Goal: Task Accomplishment & Management: Manage account settings

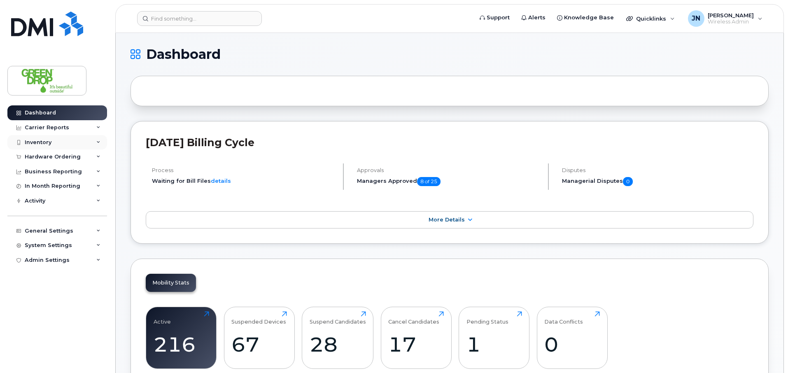
click at [65, 146] on div "Inventory" at bounding box center [57, 142] width 100 height 15
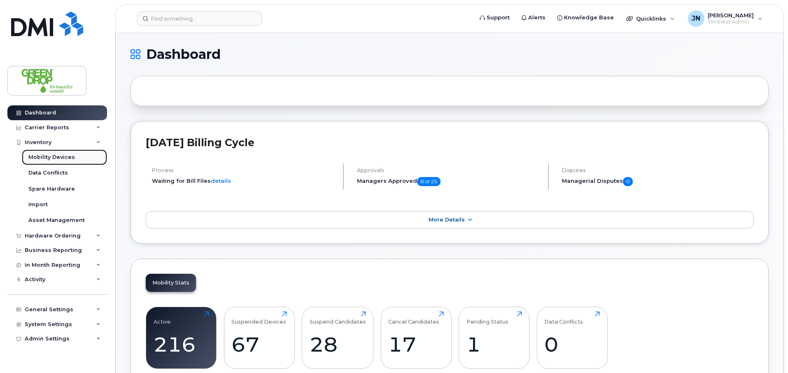
click at [66, 155] on div "Mobility Devices" at bounding box center [51, 156] width 46 height 7
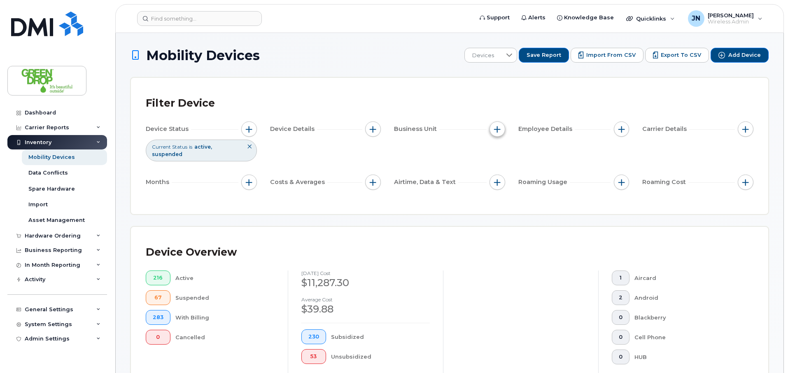
click at [495, 133] on button "button" at bounding box center [497, 129] width 16 height 16
click at [500, 170] on input "Branch" at bounding box center [499, 167] width 7 height 7
checkbox input "true"
click at [545, 202] on input "text" at bounding box center [552, 201] width 72 height 7
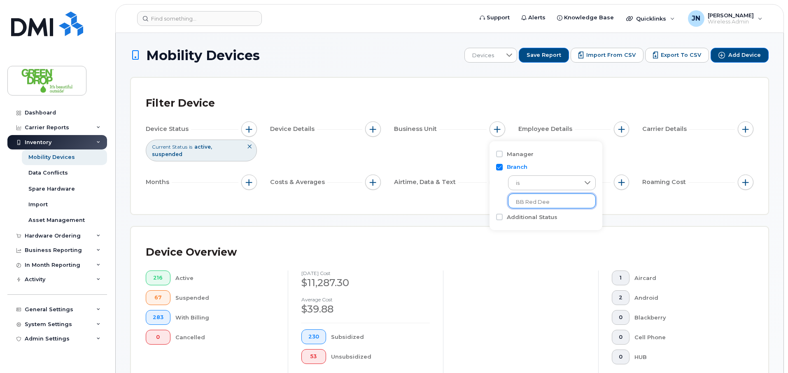
type input "BB Red Deer"
drag, startPoint x: 562, startPoint y: 202, endPoint x: 462, endPoint y: 196, distance: 99.3
type input "Red Deer BB"
click at [546, 219] on li "- Red Deer BB" at bounding box center [545, 218] width 75 height 15
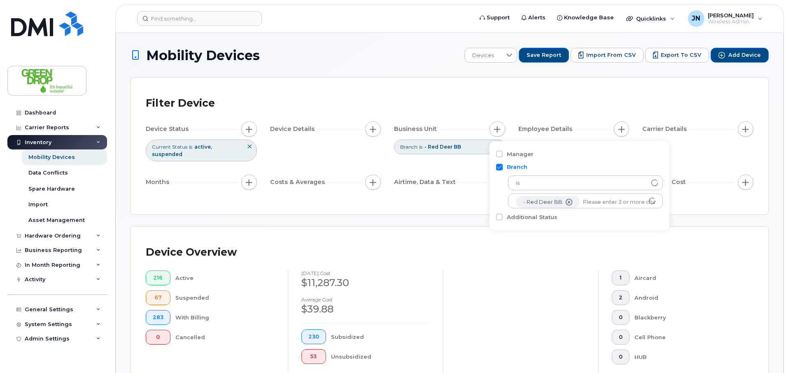
click at [434, 197] on div "Filter Device Device Status Current Status is active suspended Device Details B…" at bounding box center [449, 146] width 637 height 136
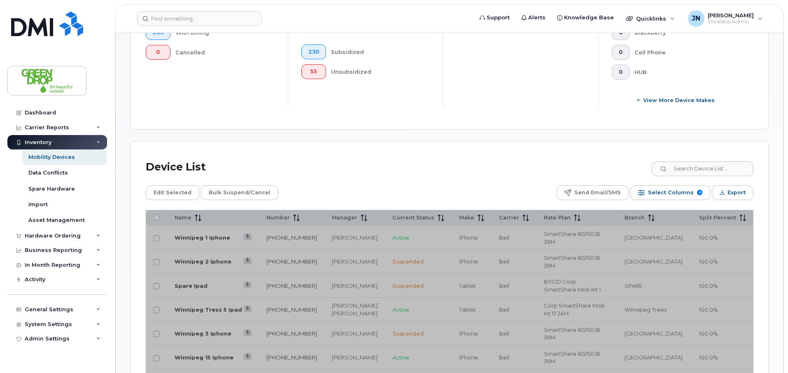
scroll to position [306, 0]
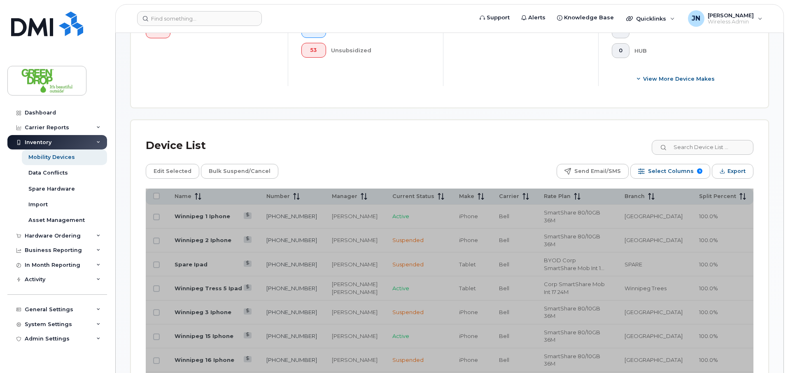
scroll to position [272, 0]
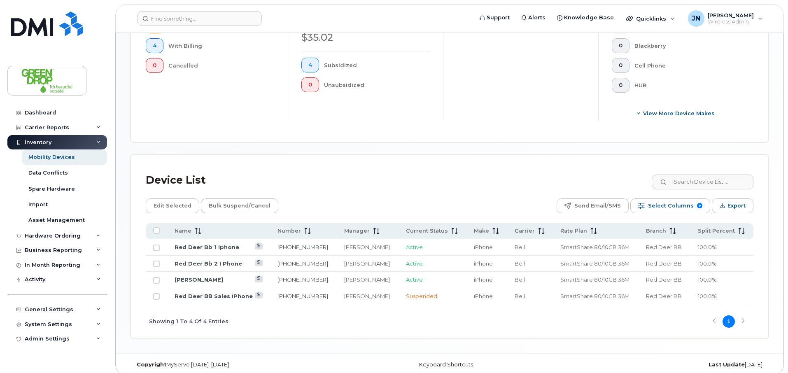
click at [160, 243] on td at bounding box center [156, 247] width 21 height 16
click at [155, 244] on input "Row Unselected" at bounding box center [156, 247] width 7 height 7
checkbox input "true"
click at [155, 260] on td at bounding box center [156, 264] width 21 height 16
click at [156, 260] on input "Row Unselected" at bounding box center [156, 263] width 7 height 7
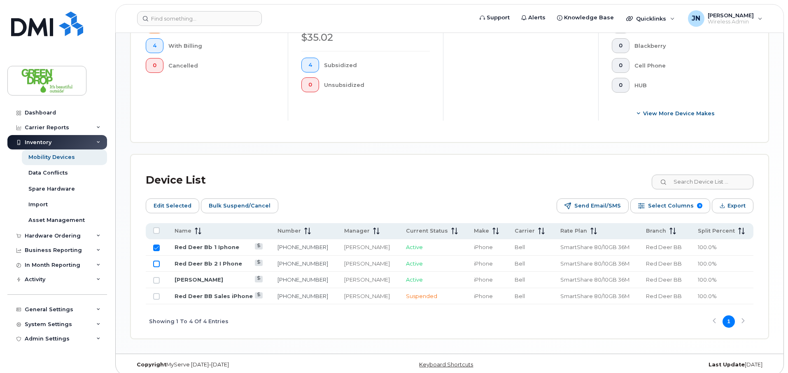
checkbox input "true"
click at [230, 200] on span "Bulk Suspend/Cancel" at bounding box center [240, 206] width 62 height 12
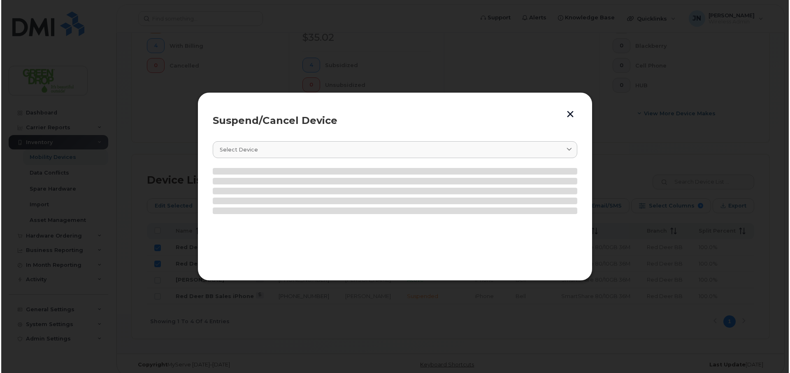
scroll to position [279, 0]
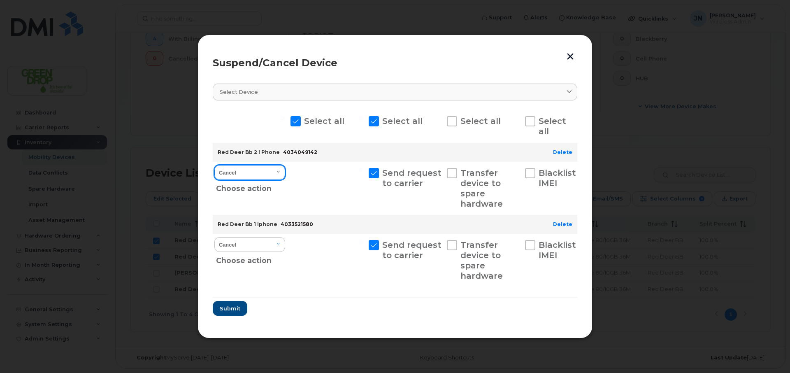
click at [268, 173] on select "Cancel Suspend - Extend Suspension Suspend - Reduced Rate Suspend - Full Rate S…" at bounding box center [249, 172] width 71 height 15
select select "[object Object]"
click at [214, 165] on select "Cancel Suspend - Extend Suspension Suspend - Reduced Rate Suspend - Full Rate S…" at bounding box center [249, 172] width 71 height 15
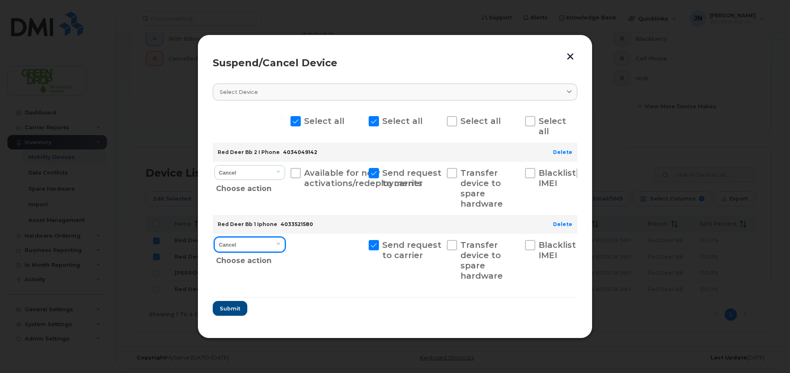
click at [273, 246] on select "Cancel Suspend - Extend Suspension Suspend - Reduced Rate Suspend - Full Rate S…" at bounding box center [249, 244] width 71 height 15
select select "[object Object]"
click at [214, 237] on select "Cancel Suspend - Extend Suspension Suspend - Reduced Rate Suspend - Full Rate S…" at bounding box center [249, 244] width 71 height 15
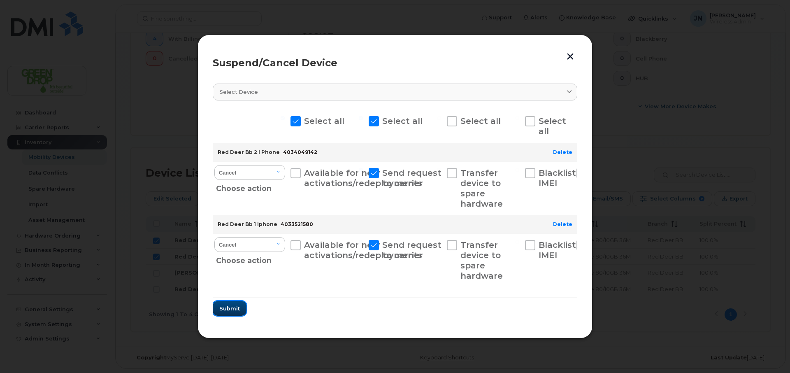
click at [230, 311] on span "Submit" at bounding box center [229, 308] width 21 height 8
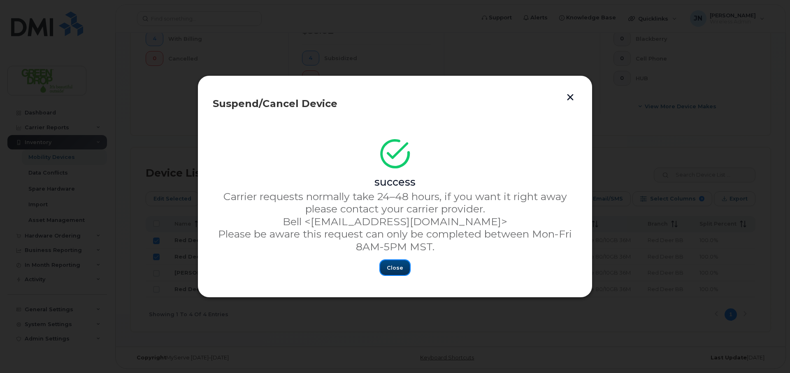
click at [396, 270] on span "Close" at bounding box center [395, 268] width 16 height 8
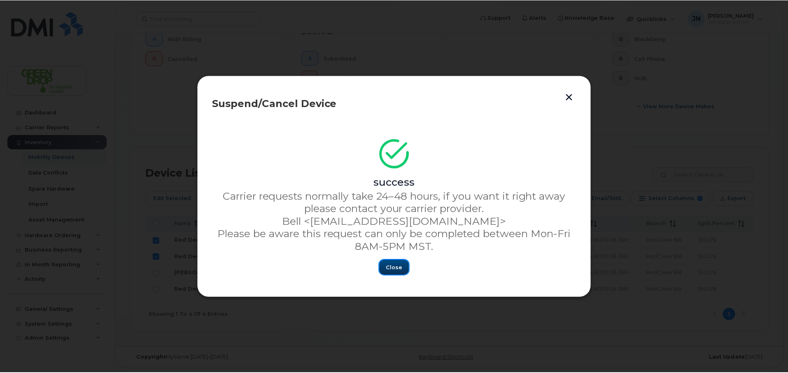
scroll to position [272, 0]
